Goal: Task Accomplishment & Management: Complete application form

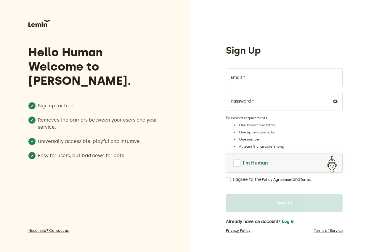
click at [233, 165] on link "I'm Human" at bounding box center [284, 163] width 116 height 14
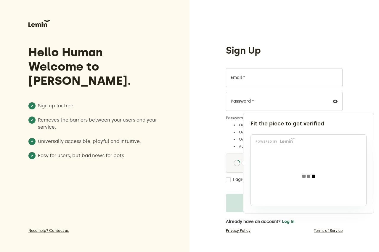
click at [231, 180] on div at bounding box center [189, 126] width 379 height 252
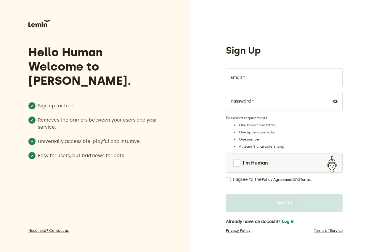
click at [228, 180] on input "I agree to the Policy Agreement and Terms ." at bounding box center [228, 179] width 5 height 5
checkbox input "true"
click at [236, 166] on span at bounding box center [237, 163] width 8 height 8
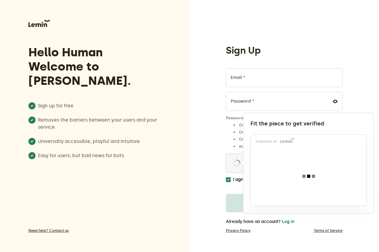
click at [281, 74] on div at bounding box center [189, 126] width 379 height 252
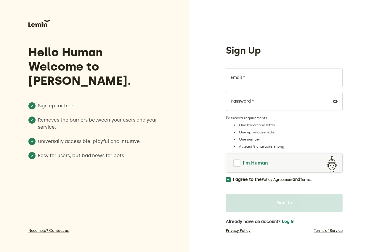
click at [235, 160] on span at bounding box center [236, 162] width 7 height 7
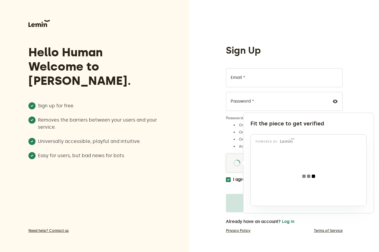
click at [244, 72] on div at bounding box center [189, 126] width 379 height 252
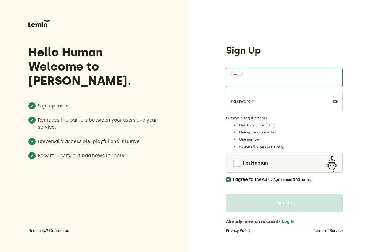
click at [244, 83] on input "Email *" at bounding box center [284, 77] width 117 height 19
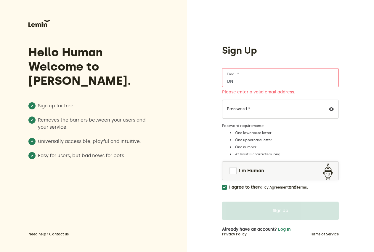
type input "D"
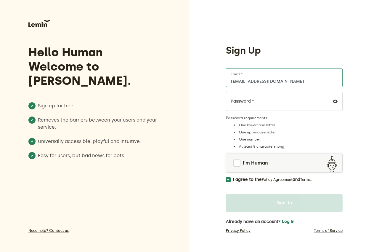
type input "[EMAIL_ADDRESS][DOMAIN_NAME]"
click at [244, 102] on label "Password *" at bounding box center [242, 101] width 23 height 5
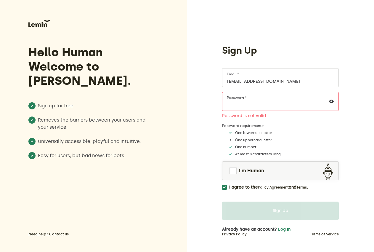
drag, startPoint x: 232, startPoint y: 171, endPoint x: 312, endPoint y: 90, distance: 113.9
click at [245, 157] on div "[EMAIL_ADDRESS][DOMAIN_NAME] Email * Password * Password is not valid Password …" at bounding box center [280, 128] width 117 height 121
click at [332, 103] on div at bounding box center [331, 101] width 14 height 18
click at [330, 102] on icon at bounding box center [331, 101] width 5 height 5
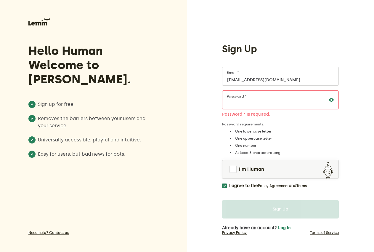
scroll to position [4, 0]
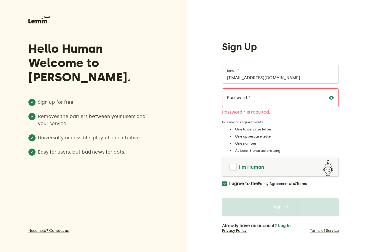
click at [234, 165] on span at bounding box center [232, 166] width 7 height 7
